Goal: Information Seeking & Learning: Learn about a topic

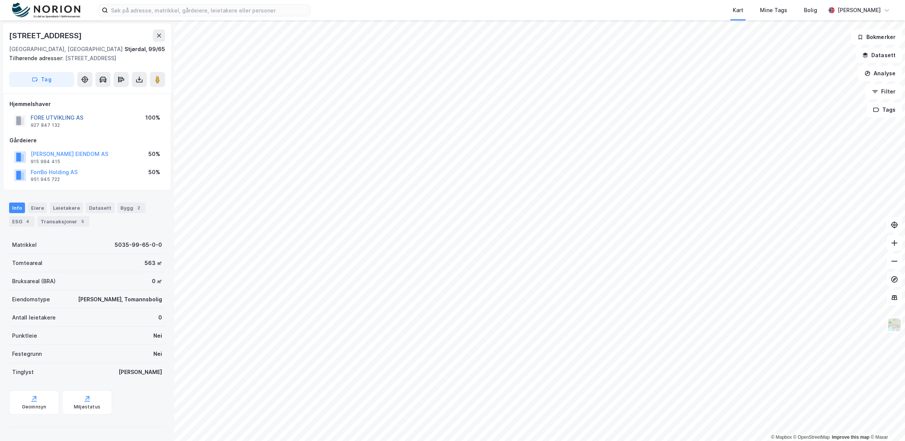
click at [0, 0] on button "FORE UTVIKLING AS" at bounding box center [0, 0] width 0 height 0
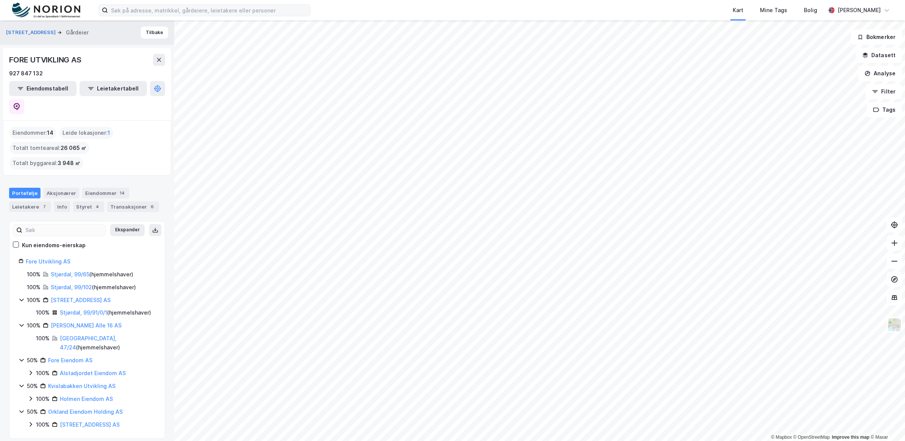
click at [220, 9] on div "Kart Mine Tags Bolig [PERSON_NAME] © Mapbox © OpenStreetMap Improve this map © …" at bounding box center [452, 220] width 905 height 441
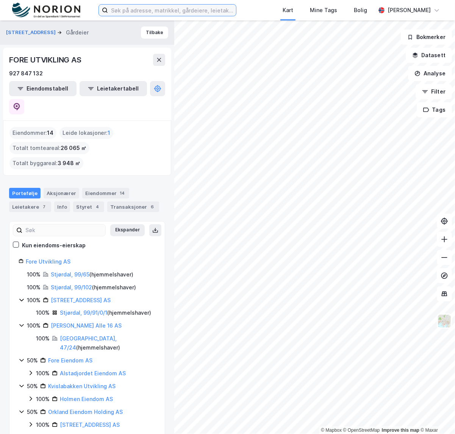
click at [167, 8] on input at bounding box center [172, 10] width 128 height 11
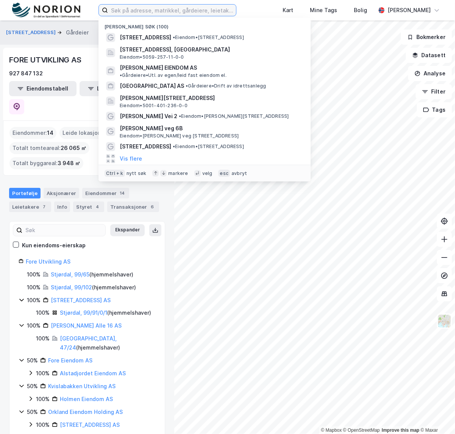
paste input "• [STREET_ADDRESS] AS"
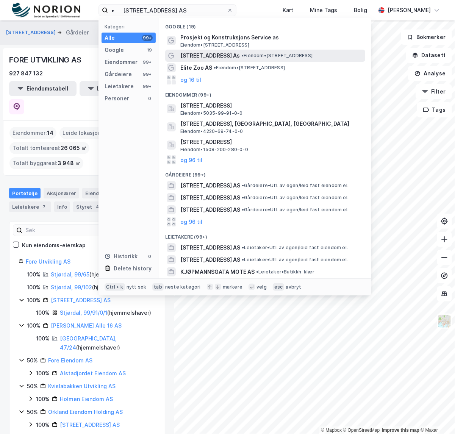
click at [232, 57] on span "[STREET_ADDRESS] As" at bounding box center [209, 55] width 59 height 9
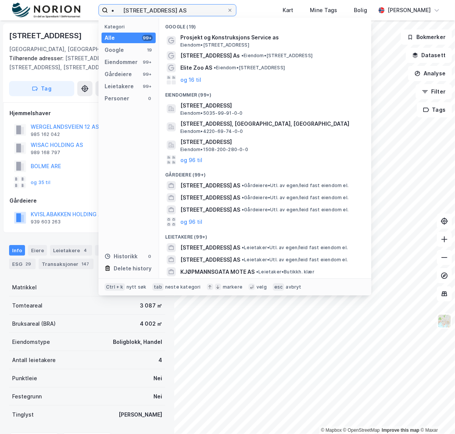
click at [196, 12] on input "• [STREET_ADDRESS] AS" at bounding box center [167, 10] width 119 height 11
drag, startPoint x: 125, startPoint y: 9, endPoint x: 65, endPoint y: 11, distance: 59.8
click at [72, 7] on div "• [STREET_ADDRESS] AS Kategori Alle 99+ Google 19 Eiendommer 99+ Gårdeiere 99+ …" at bounding box center [227, 10] width 455 height 20
click at [164, 5] on input "• [STREET_ADDRESS] AS" at bounding box center [167, 10] width 119 height 11
click at [122, 9] on input "• [STREET_ADDRESS] AS" at bounding box center [167, 10] width 119 height 11
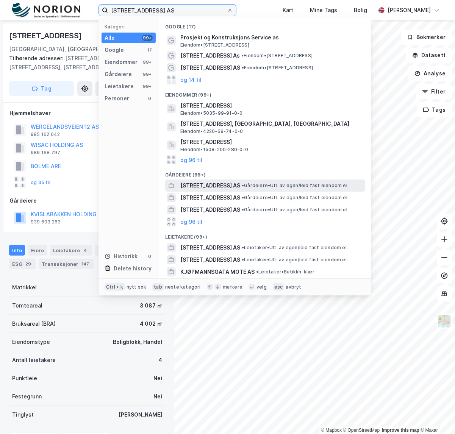
type input "[STREET_ADDRESS] AS"
click at [218, 184] on span "[STREET_ADDRESS] AS" at bounding box center [210, 185] width 60 height 9
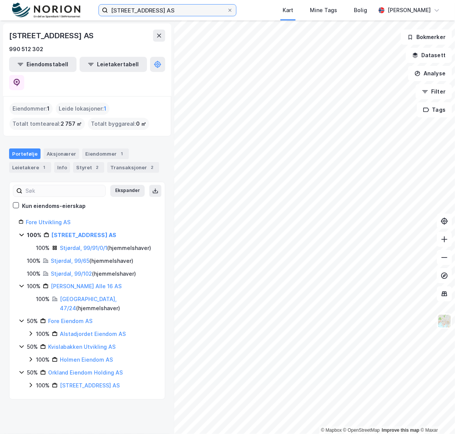
click at [182, 12] on input "[STREET_ADDRESS] AS" at bounding box center [167, 10] width 119 height 11
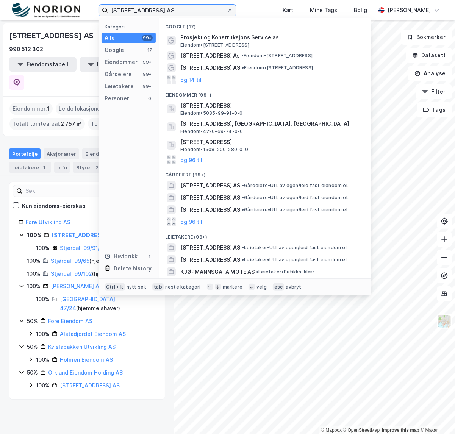
drag, startPoint x: 118, startPoint y: 7, endPoint x: 66, endPoint y: 5, distance: 51.5
click at [67, 2] on div "[STREET_ADDRESS] AS Kategori Alle 99+ Google 17 Eiendommer 99+ Gårdeiere 99+ Le…" at bounding box center [227, 10] width 455 height 20
paste input "• Centrum Eiendom Ans"
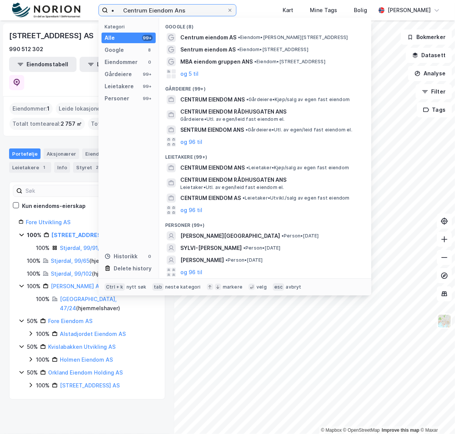
drag, startPoint x: 124, startPoint y: 8, endPoint x: 81, endPoint y: 4, distance: 43.4
click at [81, 4] on div "• Centrum Eiendom Ans Kategori Alle 99+ Google 8 Eiendommer 0 Gårdeiere 99+ Lei…" at bounding box center [227, 10] width 455 height 20
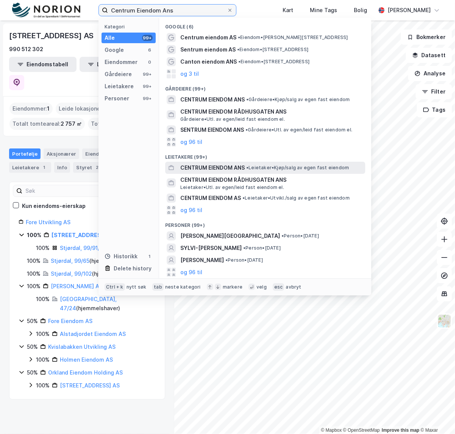
type input "Centrum Eiendom Ans"
click at [210, 168] on span "CENTRUM EIENDOM ANS" at bounding box center [212, 167] width 64 height 9
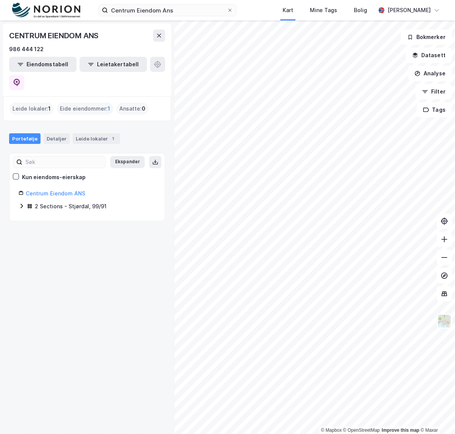
click at [21, 204] on icon at bounding box center [21, 206] width 2 height 5
click at [35, 190] on link "Centrum Eiendom ANS" at bounding box center [55, 193] width 59 height 6
click at [81, 217] on link "Stjørdal, 99/91/0/2" at bounding box center [84, 220] width 48 height 6
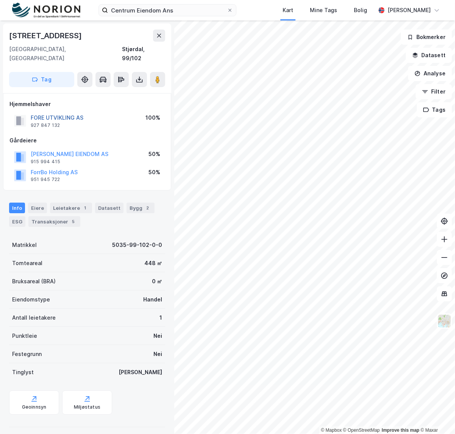
click at [0, 0] on button "FORE UTVIKLING AS" at bounding box center [0, 0] width 0 height 0
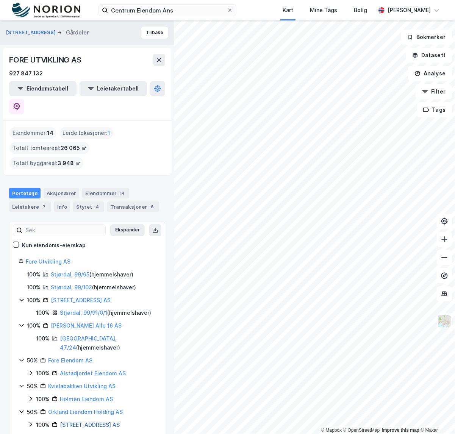
click at [83, 421] on link "[STREET_ADDRESS] AS" at bounding box center [90, 424] width 60 height 6
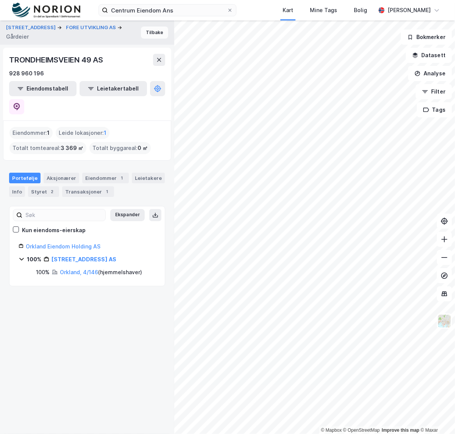
click at [143, 28] on button "Tilbake" at bounding box center [154, 33] width 27 height 12
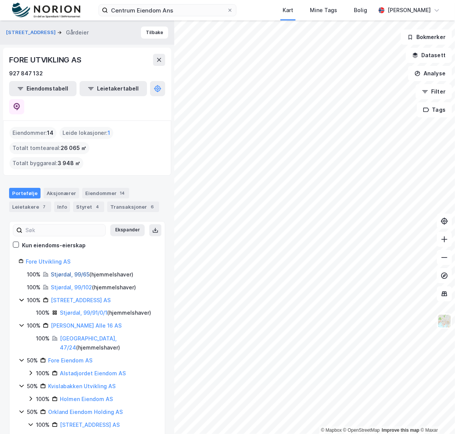
click at [63, 271] on link "Stjørdal, 99/65" at bounding box center [70, 274] width 39 height 6
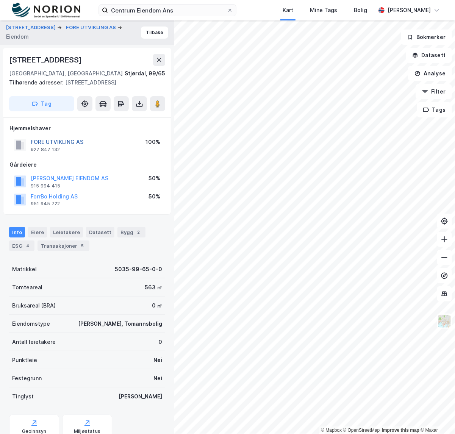
click at [0, 0] on button "FORE UTVIKLING AS" at bounding box center [0, 0] width 0 height 0
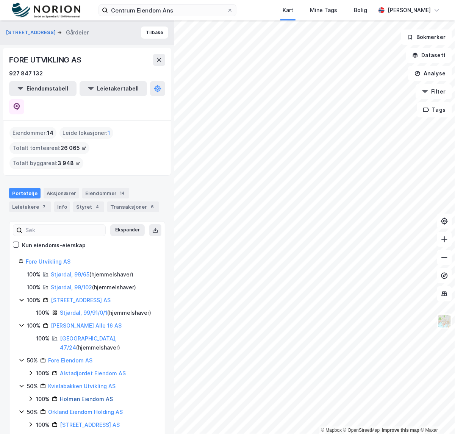
click at [94, 396] on link "Holmen Eiendom AS" at bounding box center [86, 399] width 53 height 6
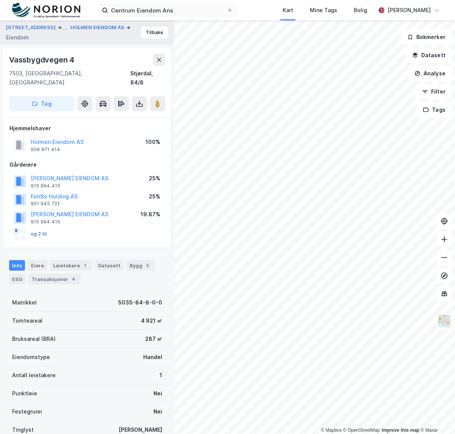
click at [0, 0] on button "og 2 til" at bounding box center [0, 0] width 0 height 0
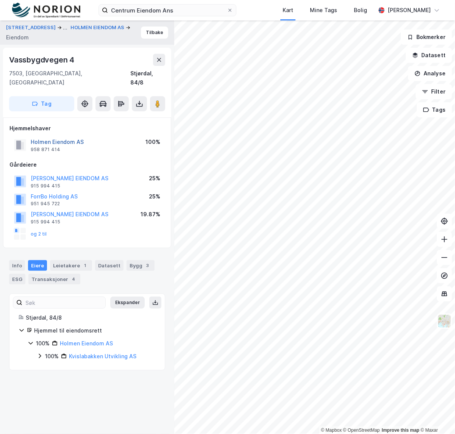
click at [0, 0] on button "Holmen Eiendom AS" at bounding box center [0, 0] width 0 height 0
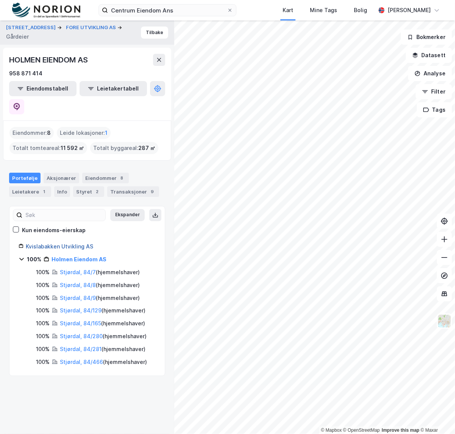
click at [45, 243] on link "Kvislabakken Utvikling AS" at bounding box center [59, 246] width 67 height 6
click at [44, 27] on button "[STREET_ADDRESS]" at bounding box center [31, 27] width 51 height 9
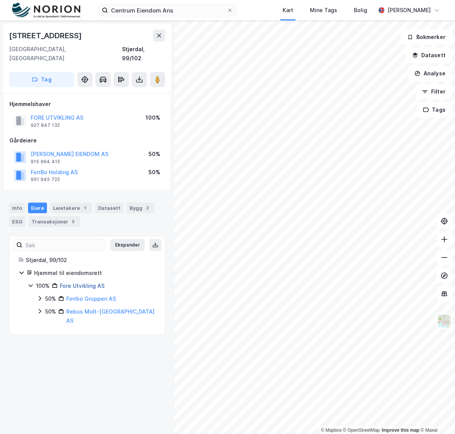
click at [84, 282] on link "Fore Utvikling AS" at bounding box center [82, 285] width 45 height 6
